Goal: Find specific page/section: Find specific page/section

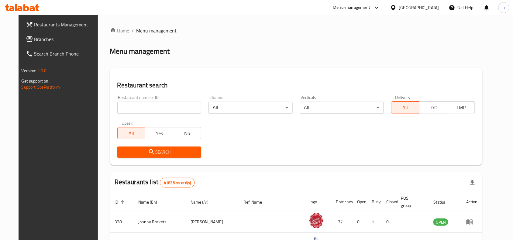
drag, startPoint x: 52, startPoint y: 41, endPoint x: 67, endPoint y: 64, distance: 27.7
click at [52, 41] on span "Branches" at bounding box center [66, 39] width 65 height 7
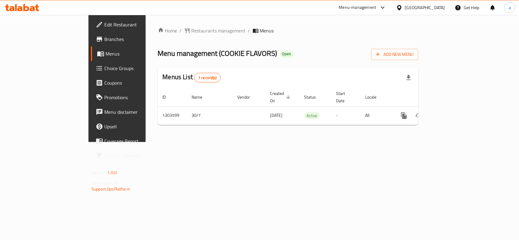
click at [403, 52] on div "Menu management ( COOKIE FLAVORS ) Open Add New Menu" at bounding box center [288, 54] width 260 height 14
click at [191, 27] on span "Restaurants management" at bounding box center [218, 30] width 54 height 7
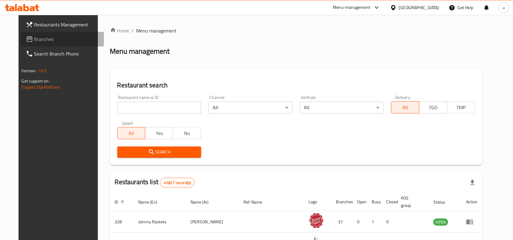
click at [46, 38] on span "Branches" at bounding box center [66, 39] width 65 height 7
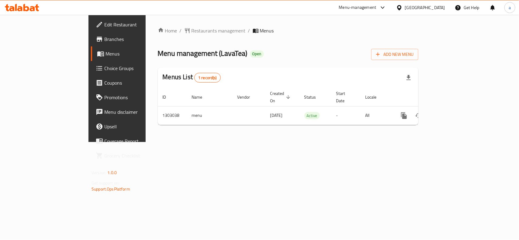
click at [238, 140] on div "Home / Restaurants management / Menus Menu management ( LavaTea ) Open Add New …" at bounding box center [288, 78] width 285 height 127
click at [191, 32] on span "Restaurants management" at bounding box center [218, 30] width 54 height 7
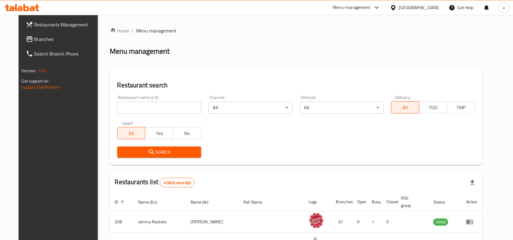
click at [38, 39] on span "Branches" at bounding box center [66, 39] width 65 height 7
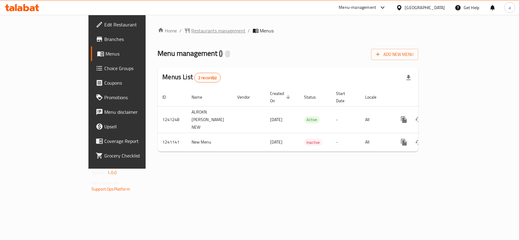
click at [191, 30] on span "Restaurants management" at bounding box center [218, 30] width 54 height 7
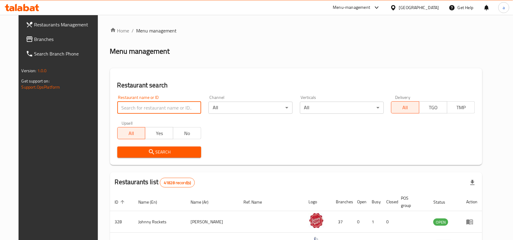
click at [141, 107] on input "search" at bounding box center [159, 108] width 84 height 12
paste input "680551"
type input "680551"
click button "Search" at bounding box center [159, 152] width 84 height 11
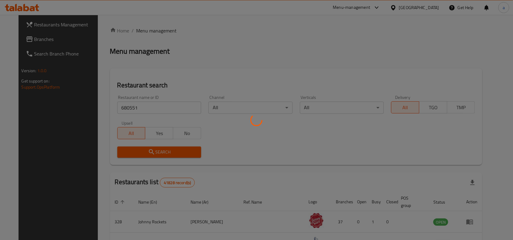
click at [177, 76] on div at bounding box center [256, 120] width 513 height 240
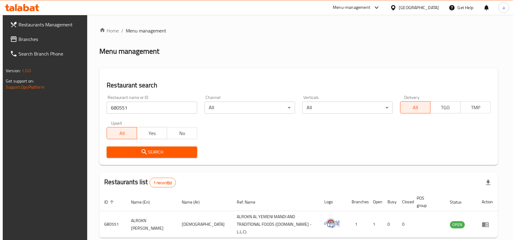
click at [335, 140] on div "Restaurant name or ID 680551 Restaurant name or ID Channel All ​ Verticals All …" at bounding box center [298, 127] width 391 height 70
click at [201, 52] on div "Menu management" at bounding box center [298, 52] width 399 height 10
click at [243, 148] on div "Search" at bounding box center [298, 152] width 391 height 19
click at [60, 39] on span "Branches" at bounding box center [51, 39] width 65 height 7
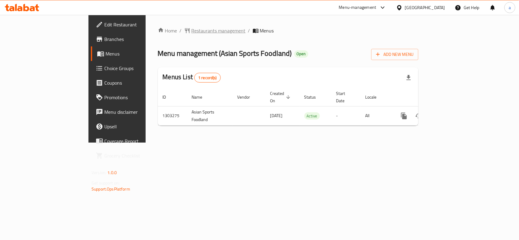
click at [191, 30] on span "Restaurants management" at bounding box center [218, 30] width 54 height 7
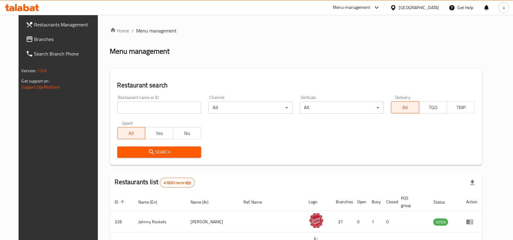
click at [52, 40] on span "Branches" at bounding box center [66, 39] width 65 height 7
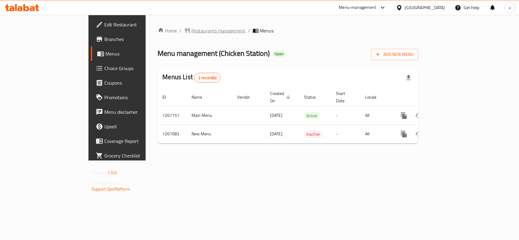
click at [191, 27] on span "Restaurants management" at bounding box center [218, 30] width 54 height 7
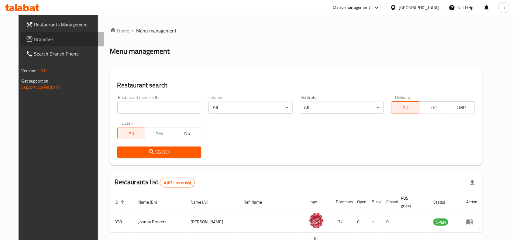
click at [34, 40] on span "Branches" at bounding box center [66, 39] width 65 height 7
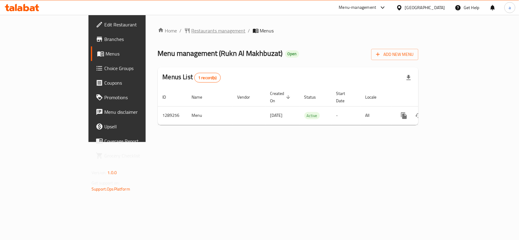
click at [191, 33] on span "Restaurants management" at bounding box center [218, 30] width 54 height 7
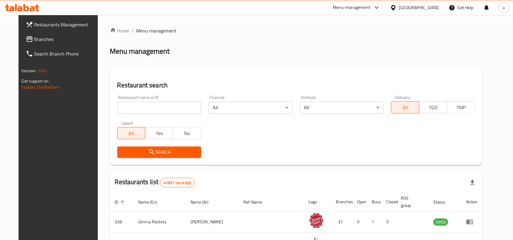
click at [156, 107] on input "search" at bounding box center [159, 108] width 84 height 12
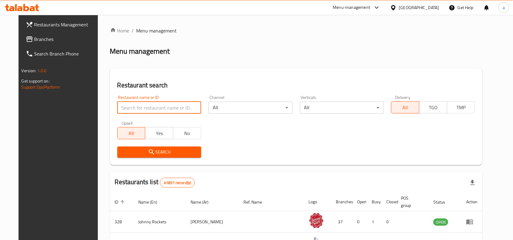
paste input "697591"
type input "697591"
click button "Search" at bounding box center [159, 152] width 84 height 11
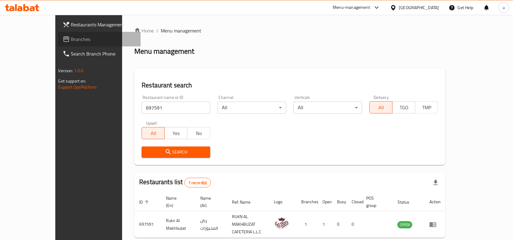
click at [71, 36] on span "Branches" at bounding box center [103, 39] width 65 height 7
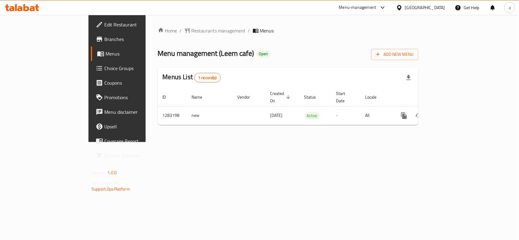
click at [286, 55] on div "Menu management ( Leem cafe ) Open Add New Menu" at bounding box center [288, 54] width 260 height 14
click at [212, 130] on div "Home / Restaurants management / Menus Menu management ( Leem cafe ) Open Add Ne…" at bounding box center [288, 78] width 285 height 127
drag, startPoint x: 262, startPoint y: 38, endPoint x: 258, endPoint y: 38, distance: 4.0
click at [262, 38] on div "Home / Restaurants management / Menus Menu management ( Leem cafe ) Open Add Ne…" at bounding box center [288, 78] width 260 height 103
click at [365, 7] on div "Menu-management" at bounding box center [357, 7] width 37 height 7
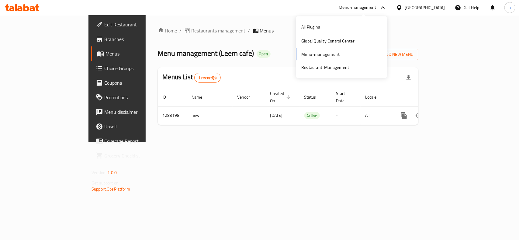
click at [403, 30] on ol "Home / Restaurants management / Menus" at bounding box center [288, 30] width 260 height 7
click at [420, 6] on div "[GEOGRAPHIC_DATA]" at bounding box center [425, 7] width 40 height 7
click at [313, 43] on div "Home / Restaurants management / Menus Menu management ( Leem cafe ) Open Add Ne…" at bounding box center [288, 78] width 260 height 103
click at [362, 8] on div "Menu-management" at bounding box center [357, 7] width 37 height 7
click at [343, 29] on div "All Plugins" at bounding box center [341, 27] width 91 height 14
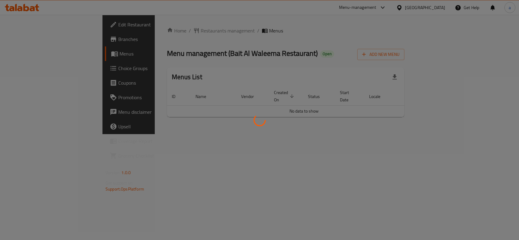
click at [365, 61] on div at bounding box center [259, 120] width 519 height 240
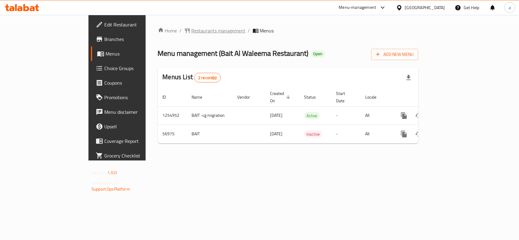
click at [191, 32] on span "Restaurants management" at bounding box center [218, 30] width 54 height 7
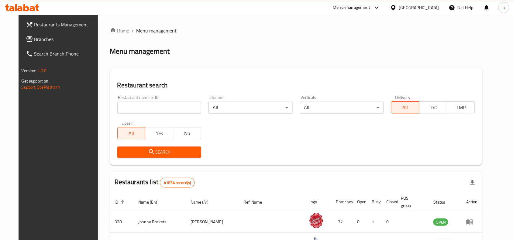
click at [154, 105] on input "search" at bounding box center [159, 108] width 84 height 12
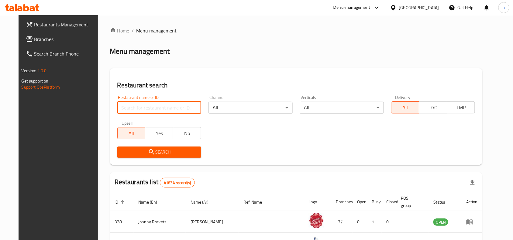
paste input "27817"
type input "27817"
click button "Search" at bounding box center [159, 152] width 84 height 11
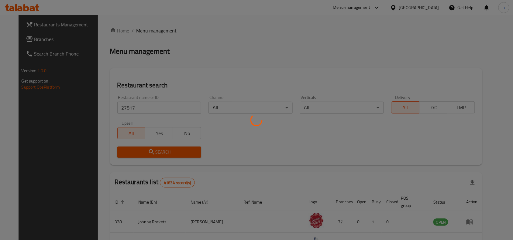
click at [267, 136] on div at bounding box center [256, 120] width 513 height 240
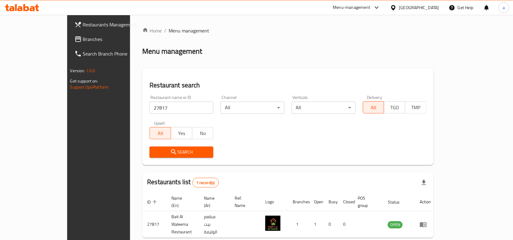
click at [365, 166] on div "Home / Menu management Menu management Restaurant search Restaurant name or ID …" at bounding box center [287, 143] width 291 height 232
click at [83, 37] on span "Branches" at bounding box center [115, 39] width 65 height 7
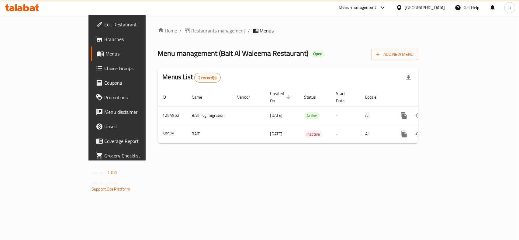
click at [191, 29] on span "Restaurants management" at bounding box center [218, 30] width 54 height 7
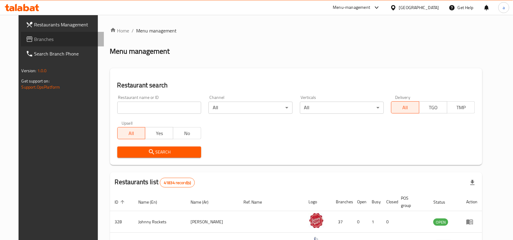
click at [36, 41] on span "Branches" at bounding box center [66, 39] width 65 height 7
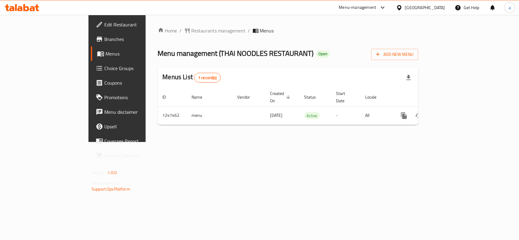
click at [104, 68] on span "Choice Groups" at bounding box center [137, 68] width 66 height 7
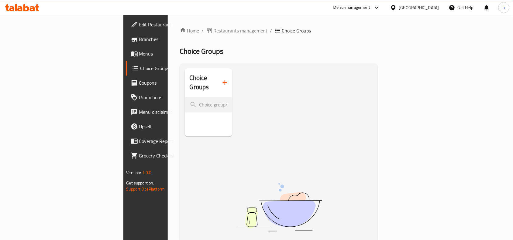
click at [234, 121] on div "Choice Groups No Items found" at bounding box center [280, 188] width 191 height 240
click at [139, 57] on span "Menus" at bounding box center [171, 53] width 65 height 7
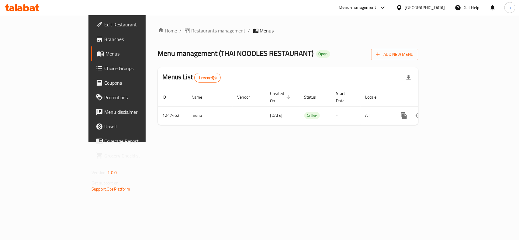
click at [213, 142] on div "Home / Restaurants management / Menus Menu management ( THAI NOODLES RESTAURANT…" at bounding box center [288, 78] width 285 height 127
click at [431, 7] on div "[GEOGRAPHIC_DATA]" at bounding box center [425, 7] width 40 height 7
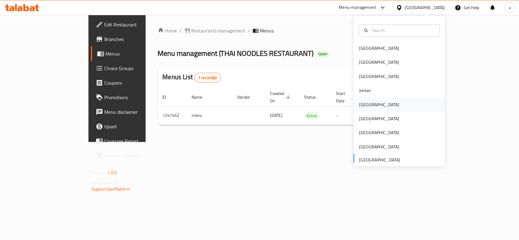
click at [363, 106] on div "Kuwait" at bounding box center [379, 105] width 40 height 7
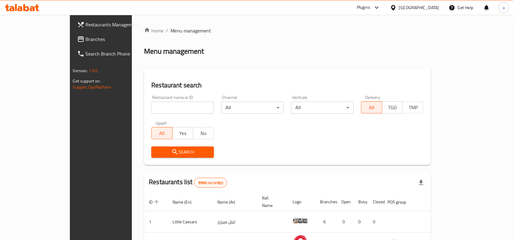
click at [86, 40] on span "Branches" at bounding box center [118, 39] width 65 height 7
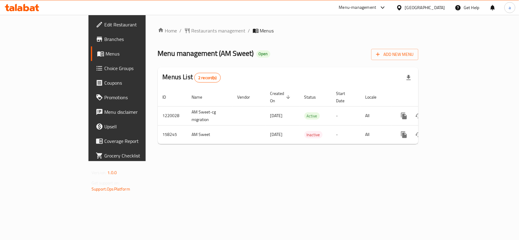
click at [261, 161] on div "Home / Restaurants management / Menus Menu management ( AM Sweet ) Open Add New…" at bounding box center [288, 88] width 285 height 147
click at [191, 31] on span "Restaurants management" at bounding box center [218, 30] width 54 height 7
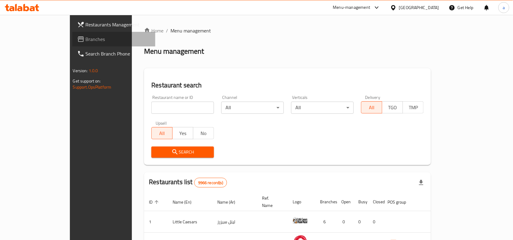
click at [86, 36] on span "Branches" at bounding box center [118, 39] width 65 height 7
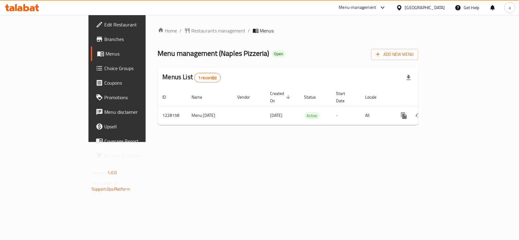
click at [273, 42] on div "Home / Restaurants management / Menus Menu management ( Naples Pizzeria ) Open …" at bounding box center [288, 78] width 260 height 103
click at [206, 142] on div "Home / Restaurants management / Menus Menu management ( Naples Pizzeria ) Open …" at bounding box center [288, 78] width 285 height 127
click at [238, 142] on div "Home / Restaurants management / Menus Menu management ( Naples Pizzeria ) Open …" at bounding box center [288, 78] width 285 height 127
drag, startPoint x: 200, startPoint y: 155, endPoint x: 202, endPoint y: 96, distance: 58.7
click at [199, 142] on div "Home / Restaurants management / Menus Menu management ( Naples Pizzeria ) Open …" at bounding box center [288, 78] width 285 height 127
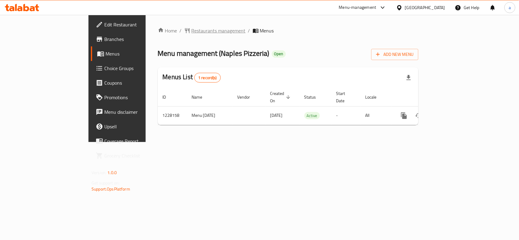
click at [191, 28] on span "Restaurants management" at bounding box center [218, 30] width 54 height 7
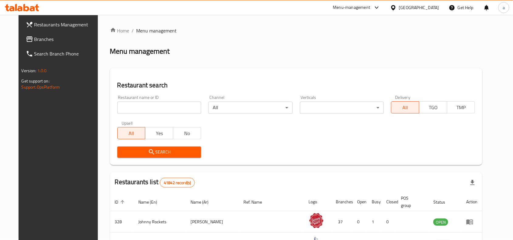
click at [46, 41] on span "Branches" at bounding box center [66, 39] width 65 height 7
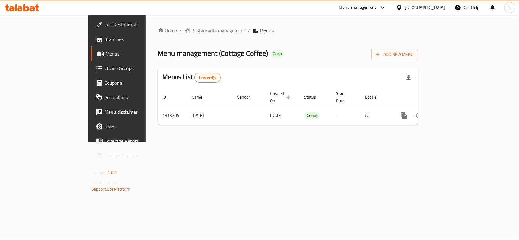
click at [191, 28] on span "Restaurants management" at bounding box center [218, 30] width 54 height 7
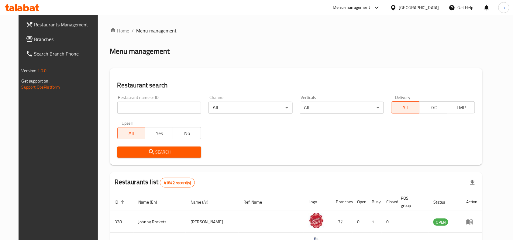
click at [150, 105] on input "search" at bounding box center [159, 108] width 84 height 12
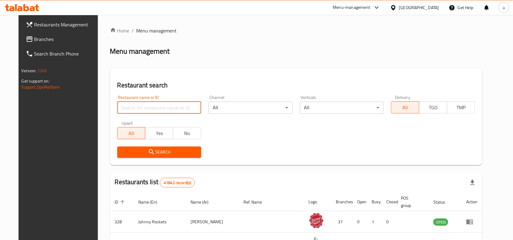
paste input "706188"
type input "706188"
click button "Search" at bounding box center [159, 152] width 84 height 11
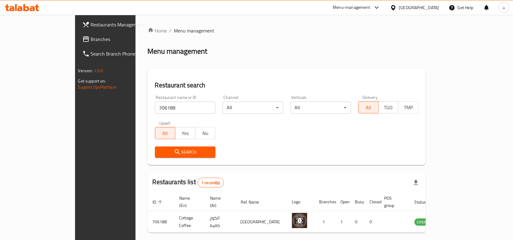
click at [91, 37] on span "Branches" at bounding box center [123, 39] width 65 height 7
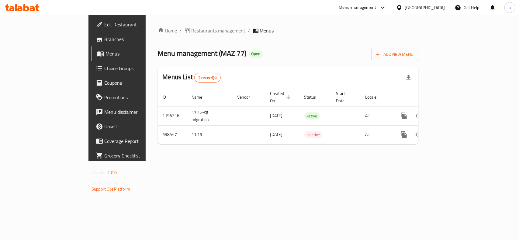
click at [191, 31] on span "Restaurants management" at bounding box center [218, 30] width 54 height 7
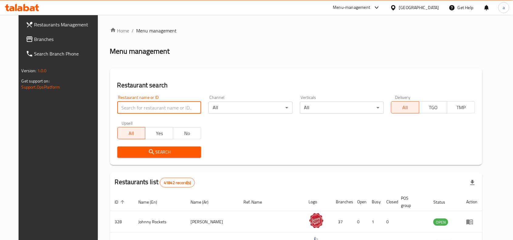
click at [137, 107] on input "search" at bounding box center [159, 108] width 84 height 12
paste input "637594"
type input "637594"
click button "Search" at bounding box center [159, 152] width 84 height 11
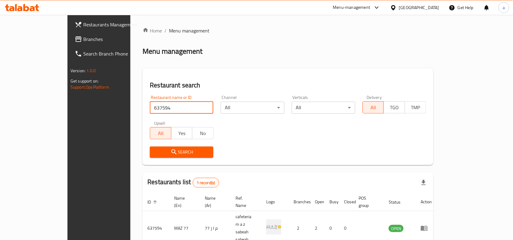
click at [290, 141] on div "Restaurant name or ID 637594 Restaurant name or ID Channel All ​ Verticals All …" at bounding box center [288, 127] width 284 height 70
click at [83, 38] on span "Branches" at bounding box center [115, 39] width 65 height 7
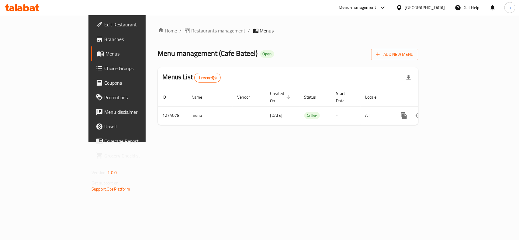
click at [250, 140] on div "Home / Restaurants management / Menus Menu management ( Cafe Bateel ) Open Add …" at bounding box center [288, 78] width 285 height 127
click at [230, 142] on div "Home / Restaurants management / Menus Menu management ( Cafe Bateel ) Open Add …" at bounding box center [288, 78] width 285 height 127
click at [209, 130] on div "Home / Restaurants management / Menus Menu management ( Cafe Bateel ) Open Add …" at bounding box center [288, 78] width 285 height 127
click at [246, 142] on div "Home / Restaurants management / Menus Menu management ( Cafe Bateel ) Open Add …" at bounding box center [288, 78] width 285 height 127
click at [104, 40] on span "Branches" at bounding box center [137, 39] width 66 height 7
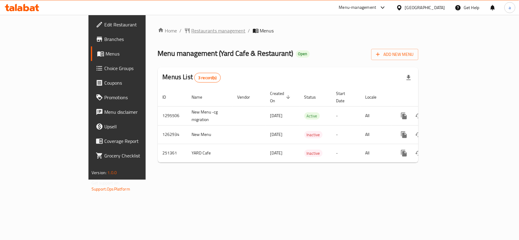
click at [191, 34] on span "Restaurants management" at bounding box center [218, 30] width 54 height 7
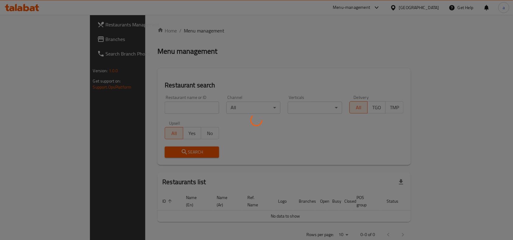
click at [143, 107] on div at bounding box center [256, 120] width 513 height 240
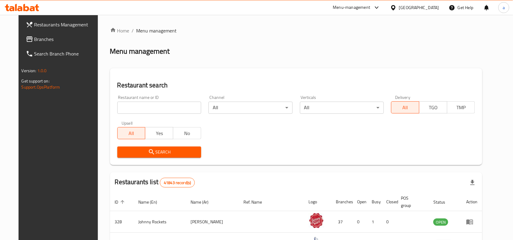
click at [143, 107] on input "search" at bounding box center [159, 108] width 84 height 12
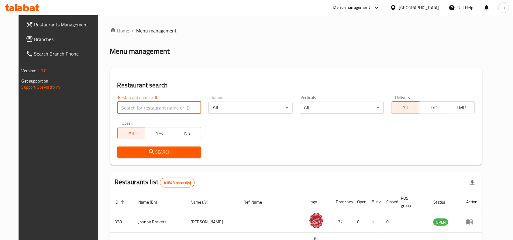
paste input "627327"
type input "627327"
click button "Search" at bounding box center [159, 152] width 84 height 11
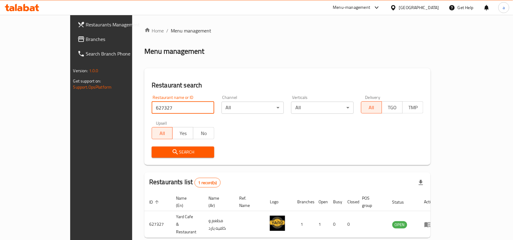
click at [420, 5] on div "[GEOGRAPHIC_DATA]" at bounding box center [419, 7] width 40 height 7
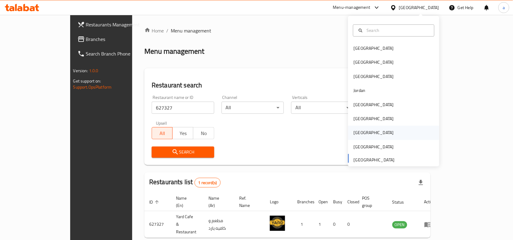
click at [355, 131] on div "Qatar" at bounding box center [374, 133] width 40 height 7
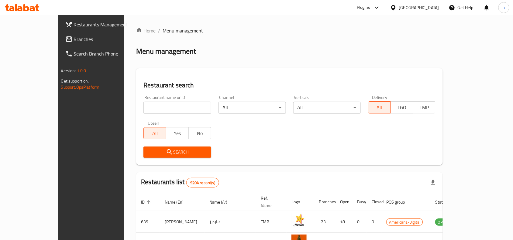
click at [74, 40] on span "Branches" at bounding box center [106, 39] width 65 height 7
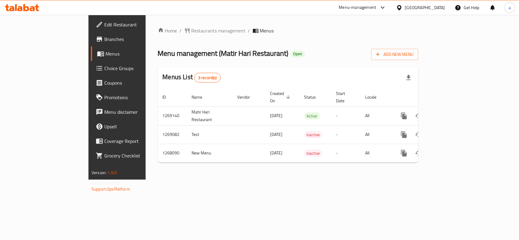
click at [227, 179] on div "Home / Restaurants management / Menus Menu management ( Matir Hari Restaurant )…" at bounding box center [288, 97] width 285 height 165
click at [257, 180] on div "Home / Restaurants management / Menus Menu management ( Matir Hari Restaurant )…" at bounding box center [288, 97] width 285 height 165
click at [402, 6] on icon at bounding box center [399, 8] width 6 height 6
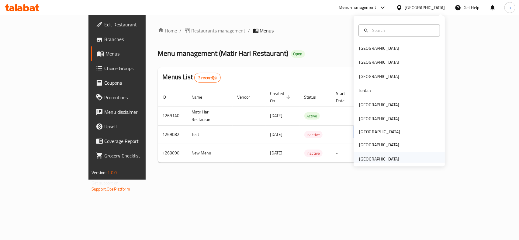
click at [383, 160] on div "[GEOGRAPHIC_DATA]" at bounding box center [379, 159] width 40 height 7
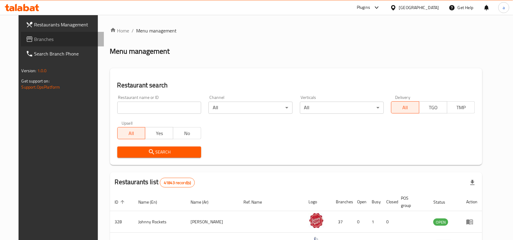
click at [52, 39] on span "Branches" at bounding box center [66, 39] width 65 height 7
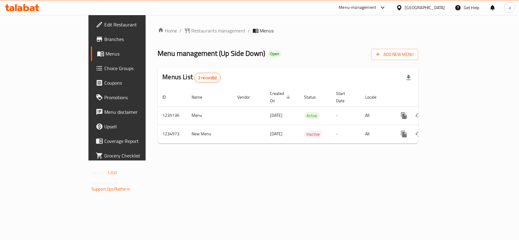
click at [290, 39] on div "Home / Restaurants management / Menus Menu management ( Up Side Down ) Open Add…" at bounding box center [288, 88] width 260 height 122
click at [186, 161] on div "Home / Restaurants management / Menus Menu management ( Up Side Down ) Open Add…" at bounding box center [288, 88] width 285 height 146
click at [191, 34] on span "Restaurants management" at bounding box center [218, 30] width 54 height 7
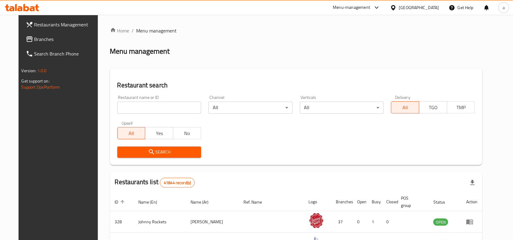
click at [60, 43] on span "Branches" at bounding box center [66, 39] width 65 height 7
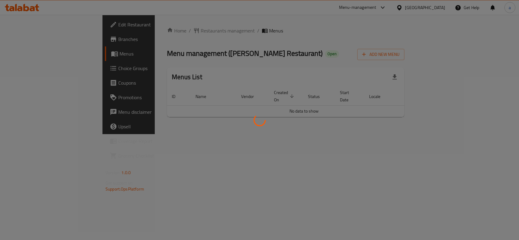
click at [303, 55] on div at bounding box center [259, 120] width 519 height 240
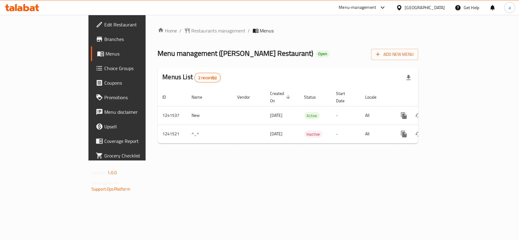
click at [316, 161] on div "Home / Restaurants management / Menus Menu management ( [PERSON_NAME] Restauran…" at bounding box center [288, 88] width 285 height 146
click at [154, 24] on div "Home / Restaurants management / Menus Menu management ( Sama Qasioun Restaurant…" at bounding box center [288, 88] width 285 height 146
click at [191, 27] on span "Restaurants management" at bounding box center [218, 30] width 54 height 7
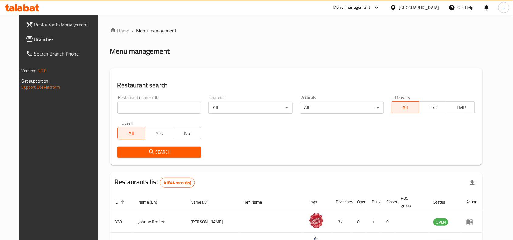
click at [35, 36] on span "Branches" at bounding box center [66, 39] width 65 height 7
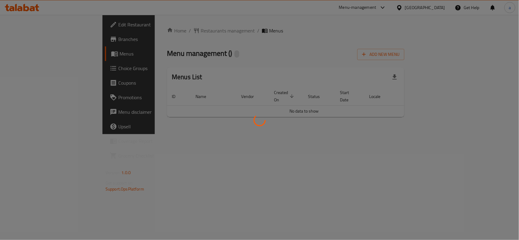
click at [432, 59] on div at bounding box center [259, 120] width 519 height 240
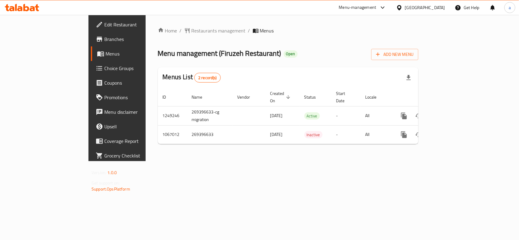
click at [234, 161] on div "Home / Restaurants management / Menus Menu management ( Firuzeh Restaurant ) Op…" at bounding box center [288, 88] width 285 height 147
click at [158, 36] on div "Home / Restaurants management / Menus Menu management ( Firuzeh Restaurant ) Op…" at bounding box center [288, 88] width 260 height 122
click at [191, 27] on span "Restaurants management" at bounding box center [218, 30] width 54 height 7
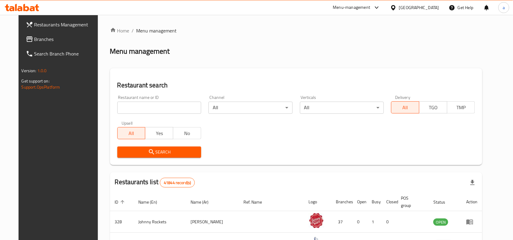
drag, startPoint x: 34, startPoint y: 44, endPoint x: 35, endPoint y: 49, distance: 5.0
click at [34, 44] on link "Branches" at bounding box center [62, 39] width 83 height 15
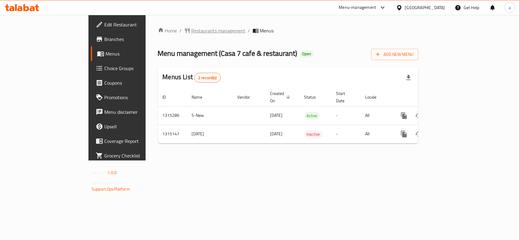
click at [191, 28] on span "Restaurants management" at bounding box center [218, 30] width 54 height 7
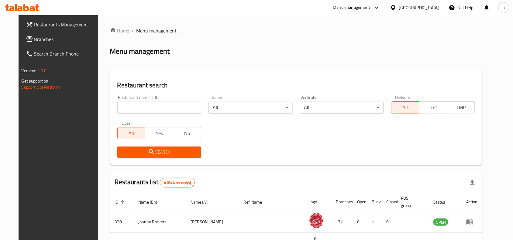
click at [42, 40] on span "Branches" at bounding box center [66, 39] width 65 height 7
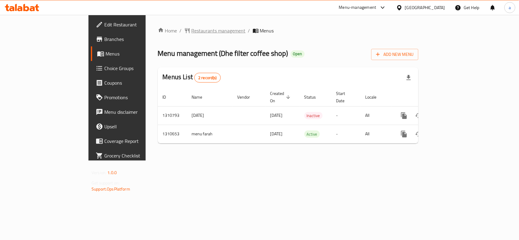
click at [191, 31] on span "Restaurants management" at bounding box center [218, 30] width 54 height 7
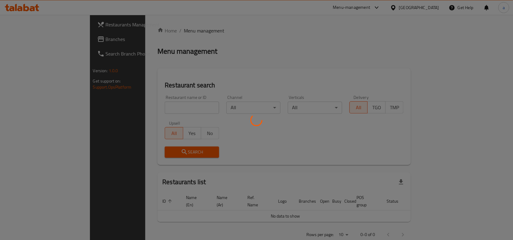
click at [39, 41] on div at bounding box center [256, 120] width 513 height 240
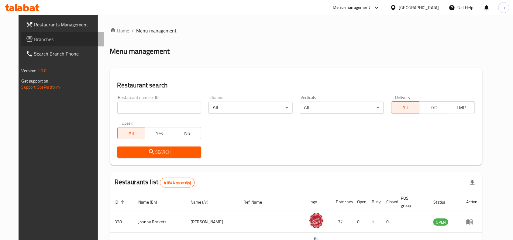
click at [39, 41] on span "Branches" at bounding box center [66, 39] width 65 height 7
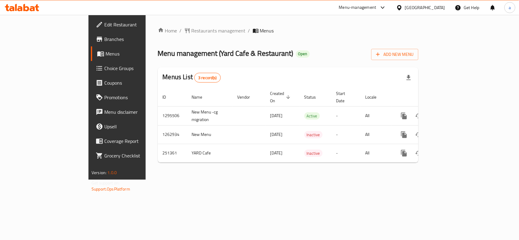
click at [298, 40] on div "Home / Restaurants management / Menus Menu management ( Yard Cafe & Restaurant …" at bounding box center [288, 97] width 260 height 141
click at [191, 30] on span "Restaurants management" at bounding box center [218, 30] width 54 height 7
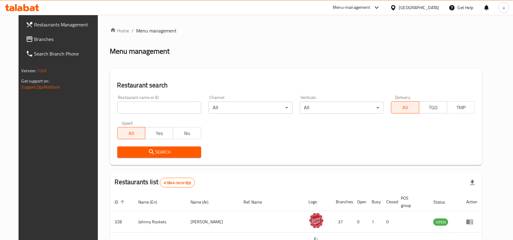
click at [50, 33] on link "Branches" at bounding box center [62, 39] width 83 height 15
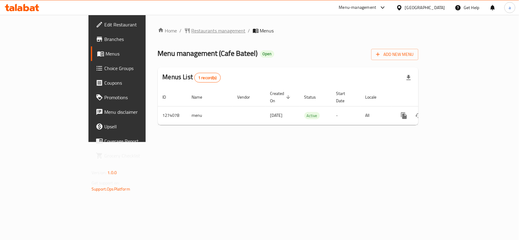
click at [191, 34] on span "Restaurants management" at bounding box center [218, 30] width 54 height 7
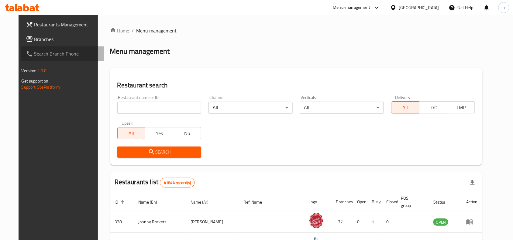
click at [34, 47] on link "Search Branch Phone" at bounding box center [62, 54] width 83 height 15
click at [34, 44] on link "Branches" at bounding box center [62, 39] width 83 height 15
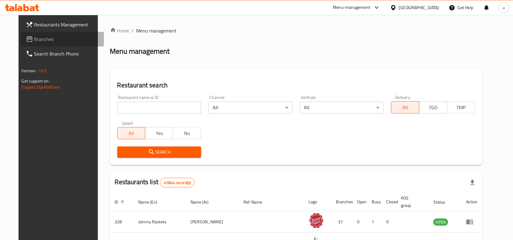
click at [35, 40] on span "Branches" at bounding box center [66, 39] width 65 height 7
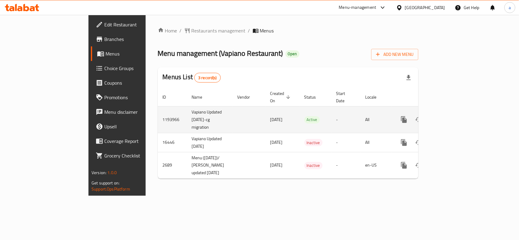
drag, startPoint x: 474, startPoint y: 87, endPoint x: 473, endPoint y: 101, distance: 14.7
click at [418, 101] on div "Menus List 3 record(s) ID Name Vendor Created On sorted descending Status Start…" at bounding box center [288, 123] width 260 height 112
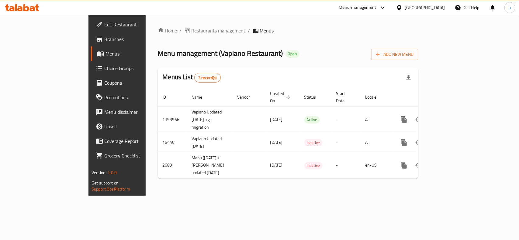
click at [351, 56] on div "Menu management ( Vapiano Restaurant ) Open Add New Menu" at bounding box center [288, 54] width 260 height 14
drag, startPoint x: 160, startPoint y: 37, endPoint x: 160, endPoint y: 33, distance: 4.0
click at [160, 36] on div "Home / Restaurants management / Menus Menu management ( Vapiano Restaurant ) Op…" at bounding box center [288, 105] width 260 height 157
click at [191, 33] on span "Restaurants management" at bounding box center [218, 30] width 54 height 7
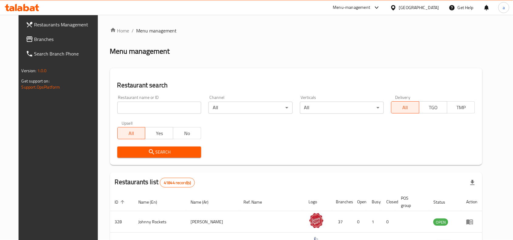
click at [409, 5] on div "[GEOGRAPHIC_DATA]" at bounding box center [419, 7] width 40 height 7
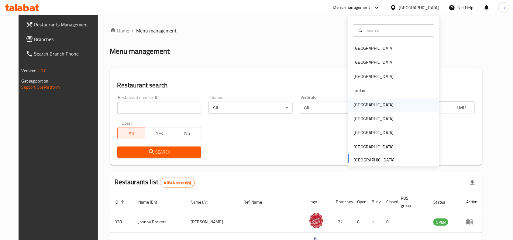
click at [364, 109] on div "Kuwait" at bounding box center [374, 105] width 50 height 14
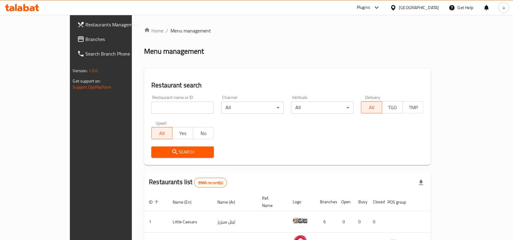
click at [72, 44] on link "Branches" at bounding box center [113, 39] width 83 height 15
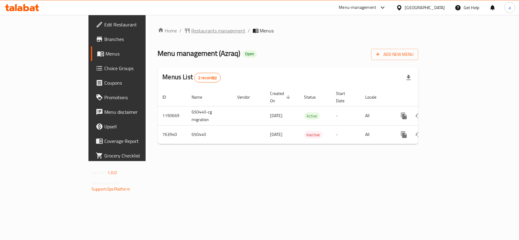
click at [191, 32] on span "Restaurants management" at bounding box center [218, 30] width 54 height 7
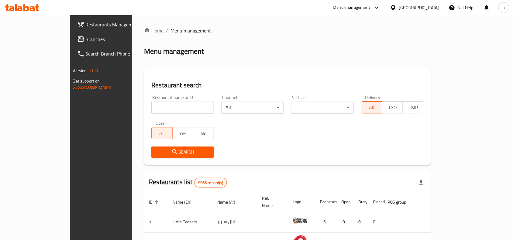
click at [427, 5] on div "[GEOGRAPHIC_DATA]" at bounding box center [419, 7] width 40 height 7
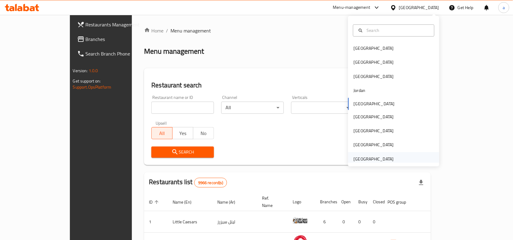
click at [374, 156] on div "[GEOGRAPHIC_DATA]" at bounding box center [374, 159] width 40 height 7
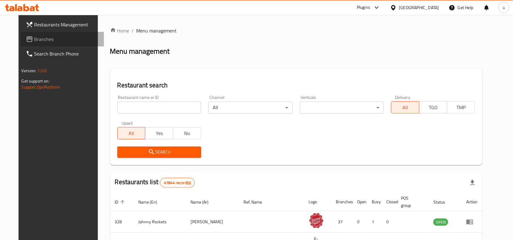
click at [35, 43] on link "Branches" at bounding box center [62, 39] width 83 height 15
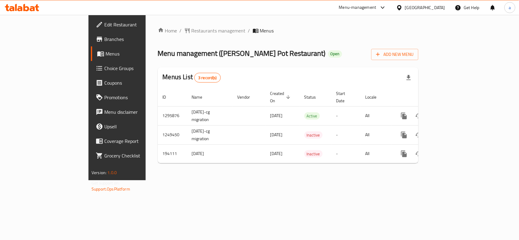
click at [304, 61] on div "Home / Restaurants management / Menus Menu management ( Curry Pot Restaurant ) …" at bounding box center [288, 97] width 260 height 141
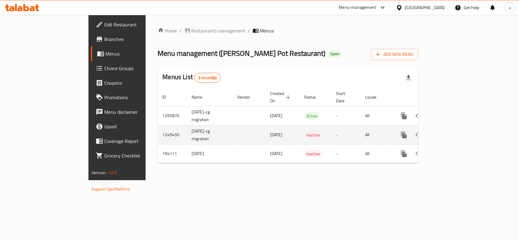
drag, startPoint x: 212, startPoint y: 165, endPoint x: 195, endPoint y: 138, distance: 32.1
click at [212, 165] on div "Home / Restaurants management / Menus Menu management ( Curry Pot Restaurant ) …" at bounding box center [288, 98] width 285 height 166
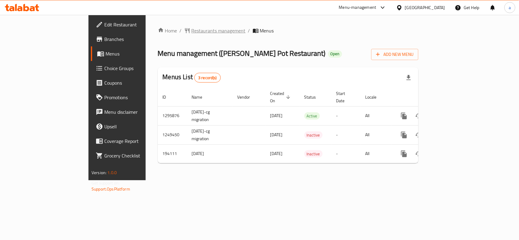
click at [191, 32] on span "Restaurants management" at bounding box center [218, 30] width 54 height 7
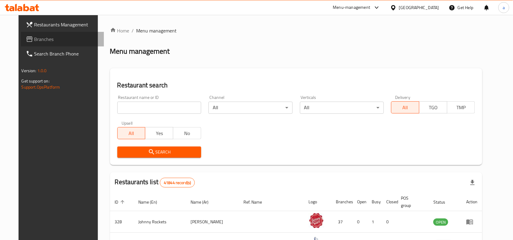
click at [34, 40] on span "Branches" at bounding box center [66, 39] width 65 height 7
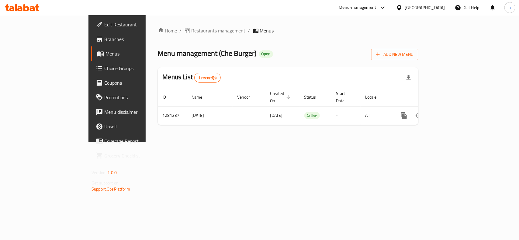
click at [191, 32] on span "Restaurants management" at bounding box center [218, 30] width 54 height 7
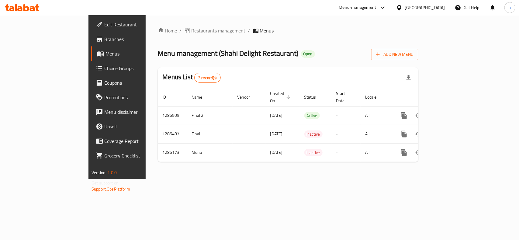
click at [336, 35] on div "Home / Restaurants management / Menus Menu management ( Shahi Delight Restauran…" at bounding box center [288, 97] width 260 height 140
click at [434, 5] on div "[GEOGRAPHIC_DATA]" at bounding box center [425, 7] width 40 height 7
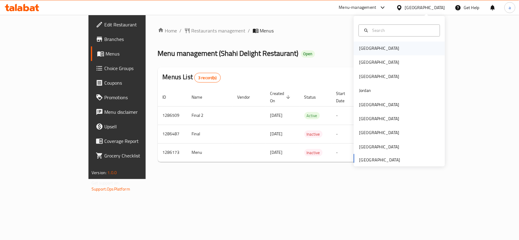
click at [371, 47] on div "[GEOGRAPHIC_DATA]" at bounding box center [379, 49] width 50 height 14
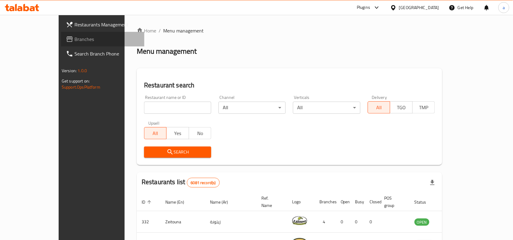
click at [74, 41] on span "Branches" at bounding box center [106, 39] width 65 height 7
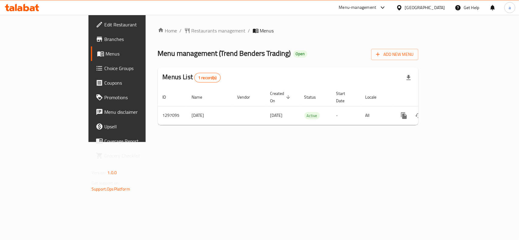
click at [196, 142] on div "Home / Restaurants management / Menus Menu management ( Trend Benders Trading )…" at bounding box center [288, 78] width 285 height 127
click at [436, 6] on div "[GEOGRAPHIC_DATA]" at bounding box center [425, 7] width 40 height 7
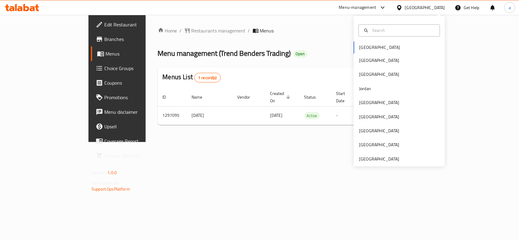
click at [375, 166] on div "[GEOGRAPHIC_DATA] [GEOGRAPHIC_DATA] [GEOGRAPHIC_DATA] [GEOGRAPHIC_DATA] [GEOGRA…" at bounding box center [398, 91] width 91 height 151
click at [375, 157] on div "[GEOGRAPHIC_DATA]" at bounding box center [379, 159] width 40 height 7
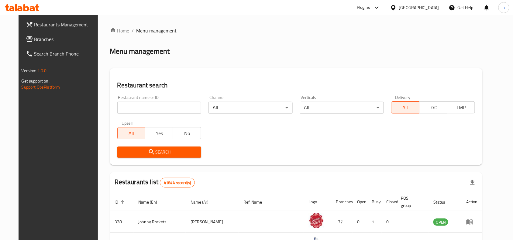
click at [47, 43] on link "Branches" at bounding box center [62, 39] width 83 height 15
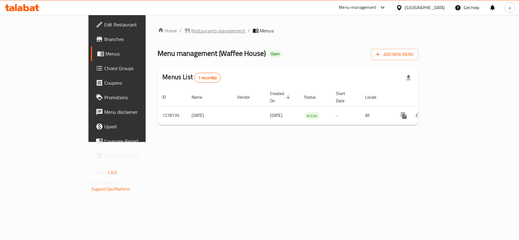
click at [191, 31] on span "Restaurants management" at bounding box center [218, 30] width 54 height 7
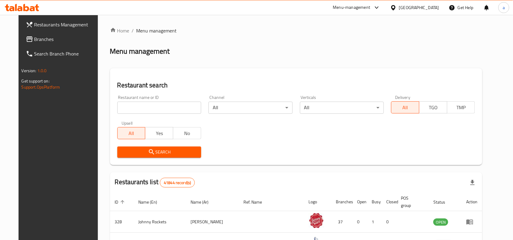
click at [40, 40] on span "Branches" at bounding box center [66, 39] width 65 height 7
